Goal: Information Seeking & Learning: Learn about a topic

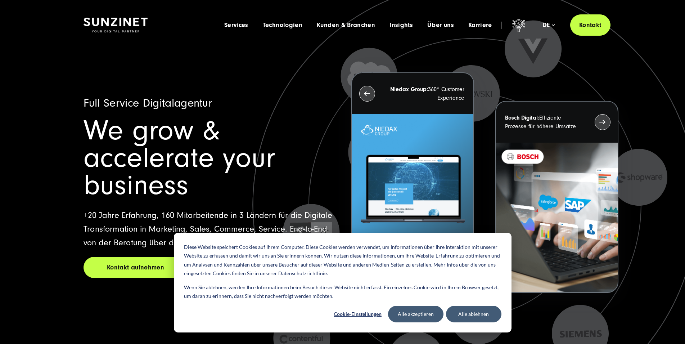
click at [480, 305] on div "Diese Website speichert Cookies auf Ihrem Computer. Diese Cookies werden verwen…" at bounding box center [343, 283] width 338 height 100
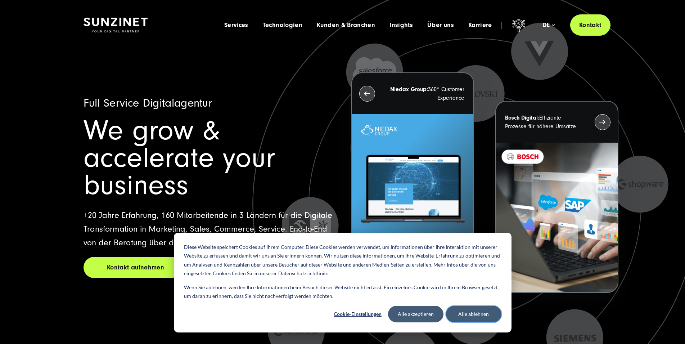
click at [474, 309] on button "Alle ablehnen" at bounding box center [473, 314] width 55 height 17
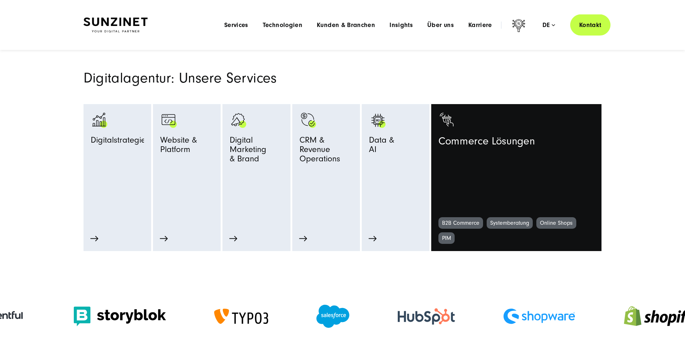
scroll to position [312, 0]
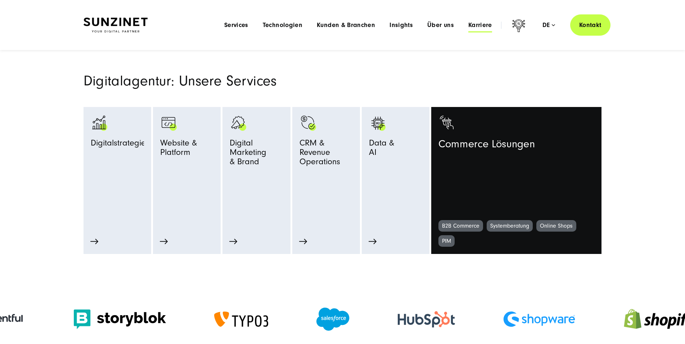
click at [478, 27] on span "Karriere" at bounding box center [480, 25] width 24 height 7
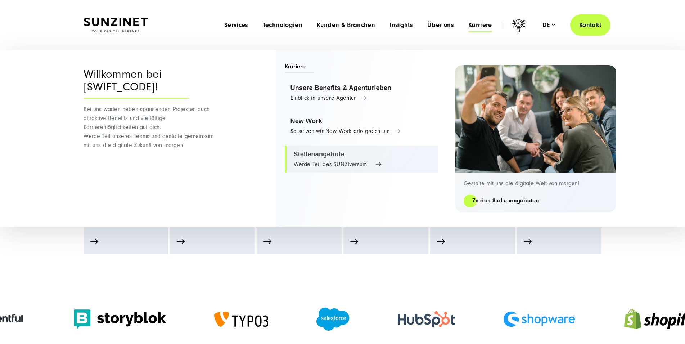
click at [339, 159] on link "Stellenangebote Werde Teil des SUNZIversum" at bounding box center [361, 158] width 153 height 27
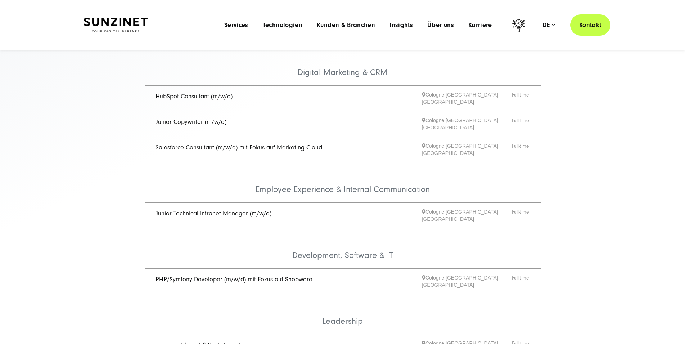
scroll to position [110, 0]
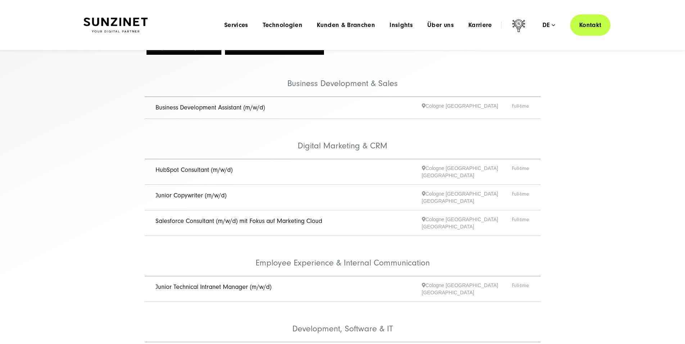
click at [554, 26] on div "Languages Deutsch English de" at bounding box center [548, 25] width 43 height 7
click at [552, 26] on div "Languages Deutsch English de" at bounding box center [548, 25] width 43 height 7
click at [550, 26] on div "de" at bounding box center [548, 25] width 13 height 7
click at [536, 86] on link "English" at bounding box center [531, 89] width 46 height 7
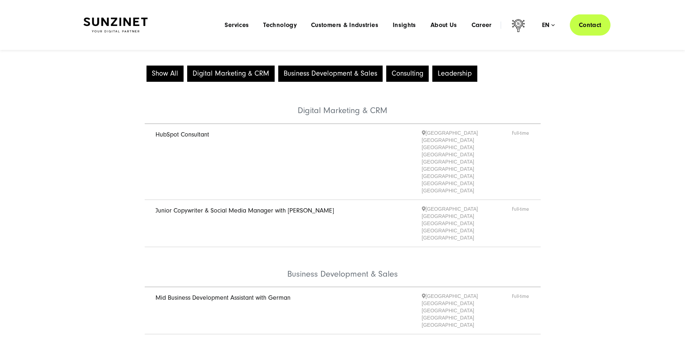
scroll to position [18, 0]
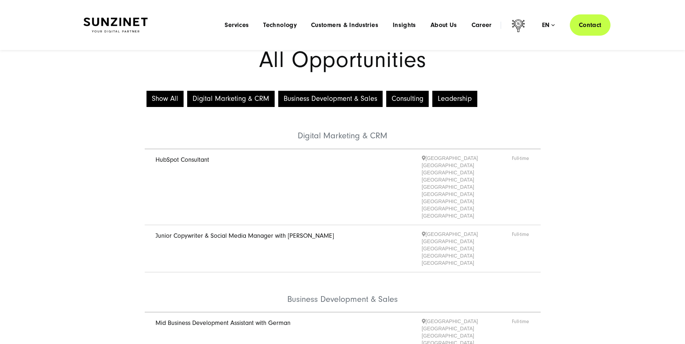
click at [123, 185] on div "Show All Digital Marketing & CRM Business Development & Sales Consulting Leader…" at bounding box center [342, 308] width 685 height 438
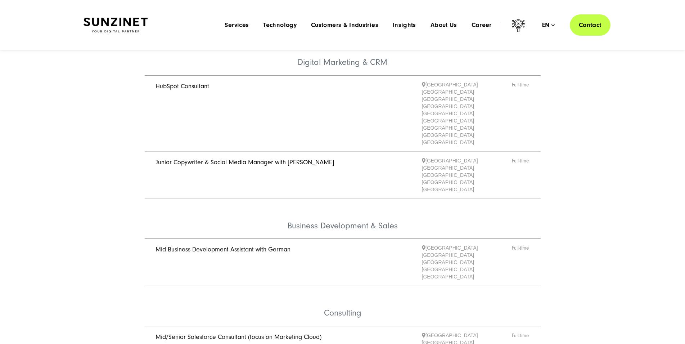
scroll to position [0, 0]
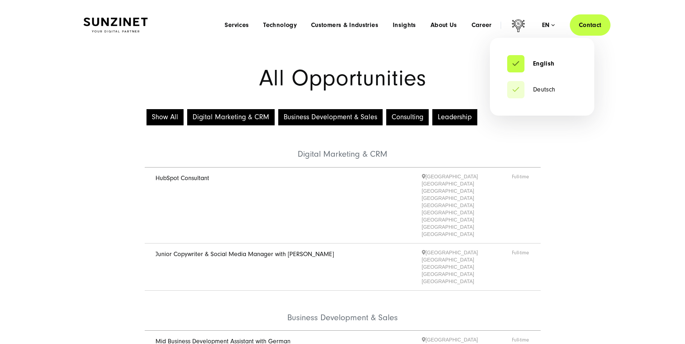
click at [546, 27] on div "en" at bounding box center [548, 25] width 13 height 7
click at [536, 98] on li "Deutsch" at bounding box center [542, 89] width 70 height 17
click at [540, 87] on link "Deutsch" at bounding box center [531, 89] width 48 height 7
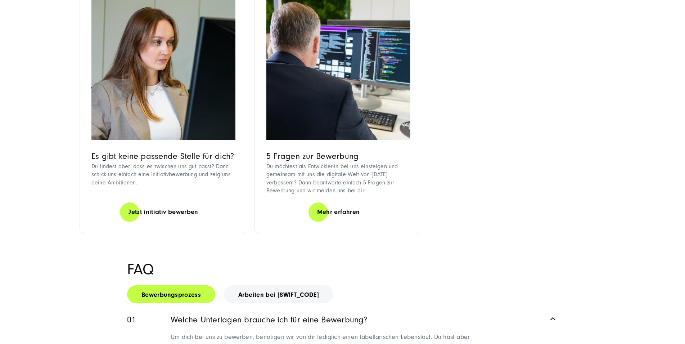
scroll to position [826, 0]
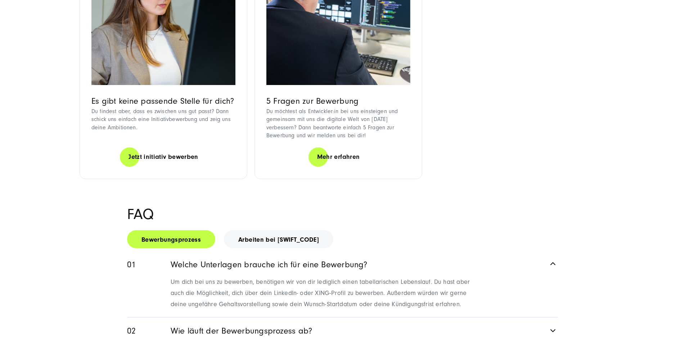
click at [173, 147] on div "Es gibt keine passende Stelle für dich? Du findest aber, dass es zwischen uns g…" at bounding box center [163, 121] width 144 height 51
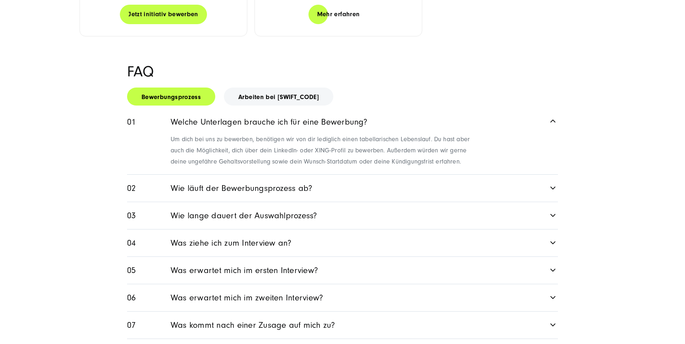
scroll to position [1019, 0]
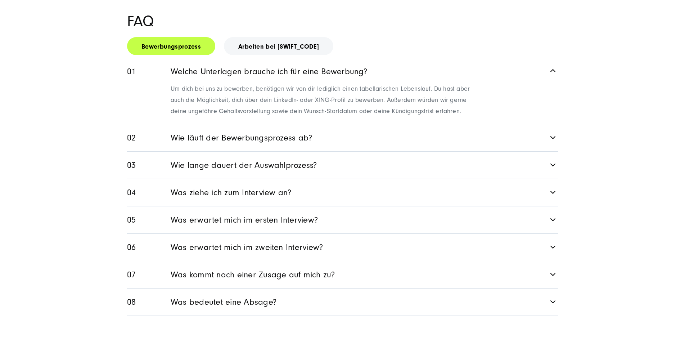
click at [562, 156] on div "FAQ Bewerbungsprozess Arbeiten bei SUNZINET Welche Unterlagen brauche ich für e…" at bounding box center [343, 165] width 460 height 302
click at [548, 151] on link "Wie läuft der Bewerbungsprozess ab?" at bounding box center [342, 137] width 431 height 27
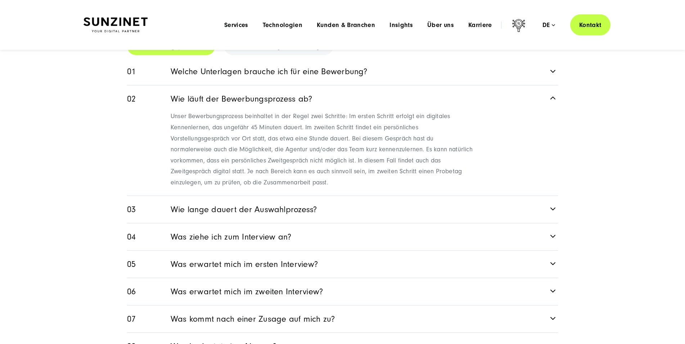
click at [550, 110] on link "Wie läuft der Bewerbungsprozess ab?" at bounding box center [342, 98] width 431 height 24
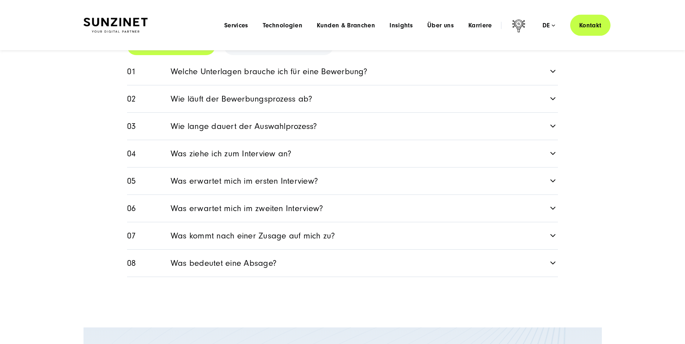
click at [542, 140] on link "Wie lange dauert der Auswahlprozess?" at bounding box center [342, 126] width 431 height 27
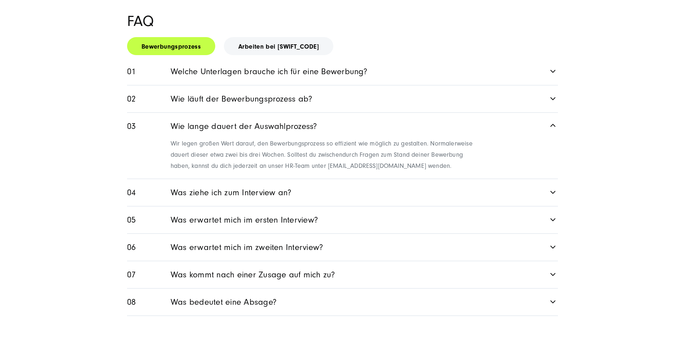
scroll to position [1019, 0]
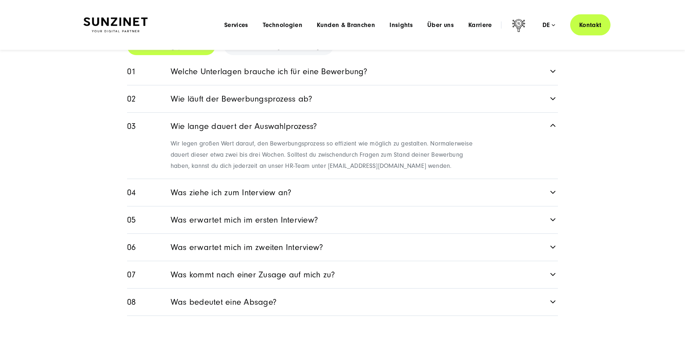
click at [542, 138] on link "Wie lange dauert der Auswahlprozess?" at bounding box center [342, 125] width 431 height 24
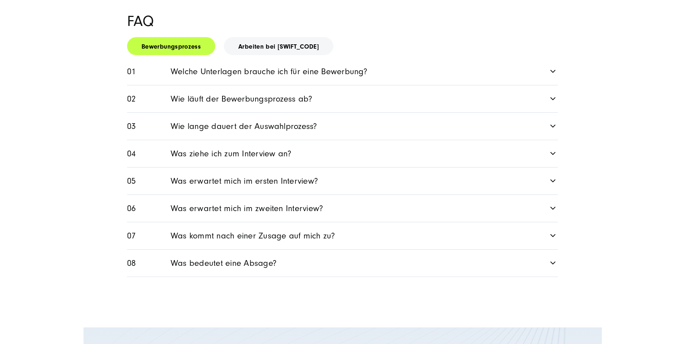
scroll to position [1019, 0]
click at [351, 194] on link "Was erwartet mich im ersten Interview?" at bounding box center [342, 180] width 431 height 27
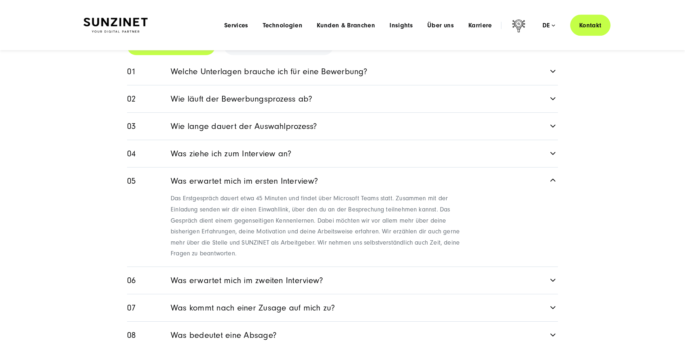
scroll to position [1019, 0]
click at [423, 225] on p "Das Erstgespräch dauert etwa 45 Minuten und findet über Microsoft Teams statt. …" at bounding box center [323, 226] width 305 height 66
click at [554, 192] on link "Was erwartet mich im ersten Interview?" at bounding box center [342, 180] width 431 height 24
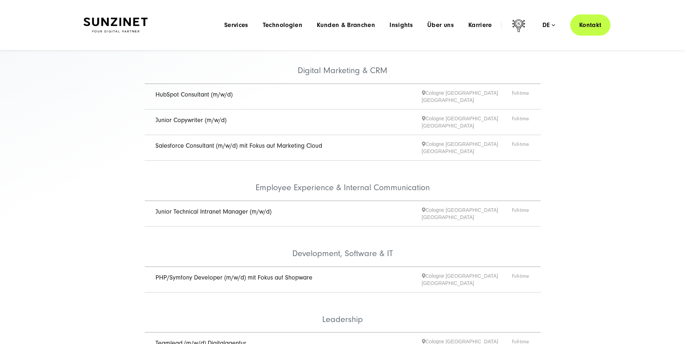
scroll to position [184, 0]
click at [194, 125] on link "Junior Copywriter (m/w/d)" at bounding box center [191, 122] width 71 height 8
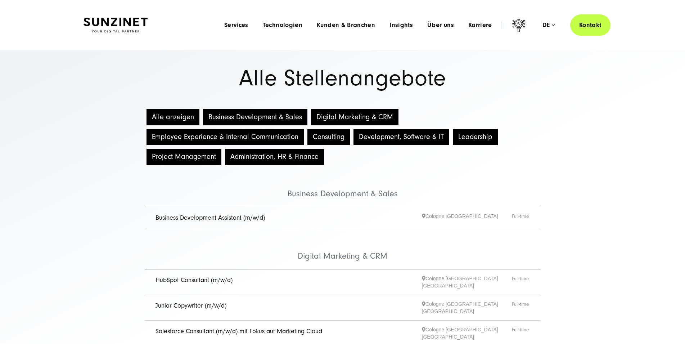
scroll to position [184, 0]
